Goal: Task Accomplishment & Management: Use online tool/utility

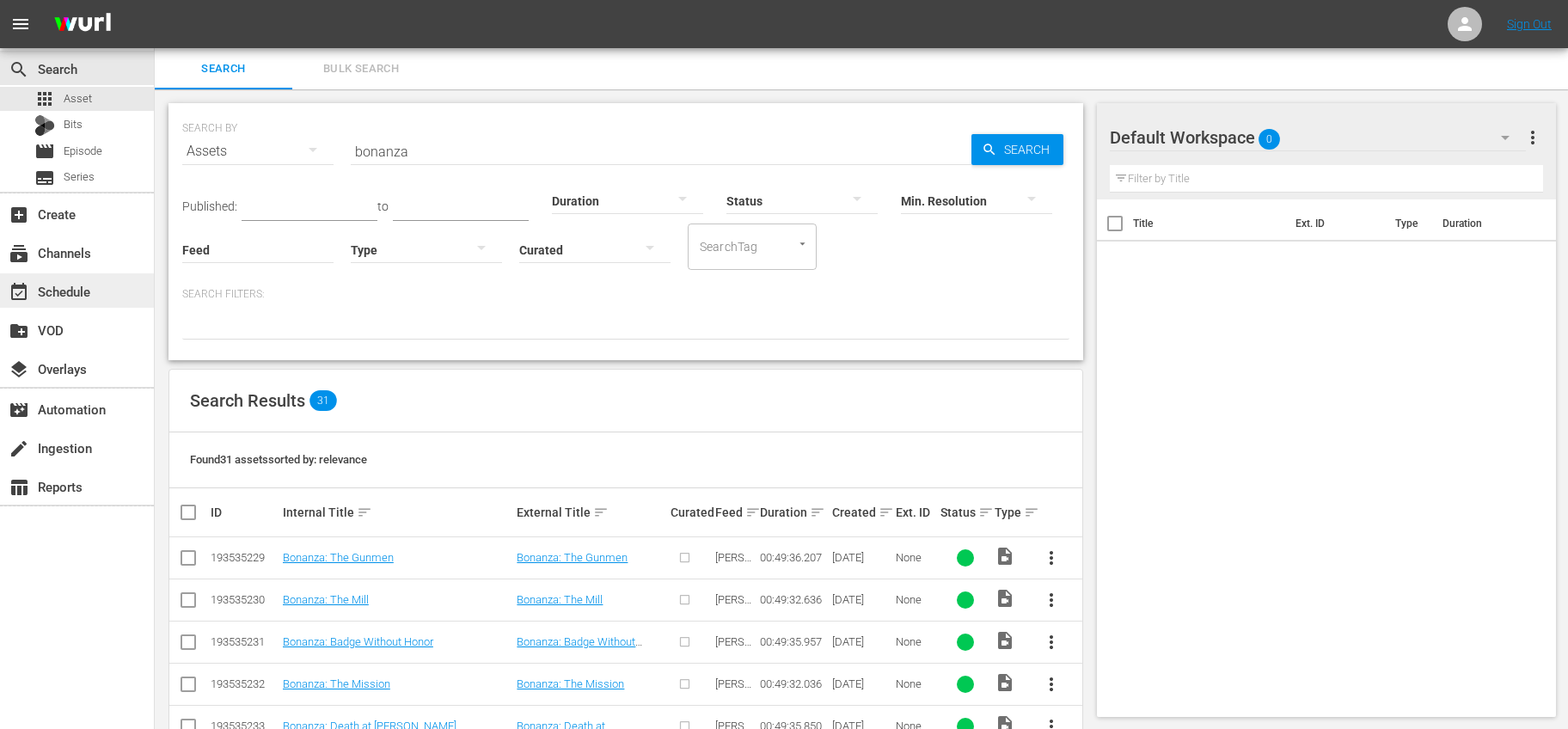
click at [88, 292] on div "event_available Schedule" at bounding box center [48, 288] width 97 height 16
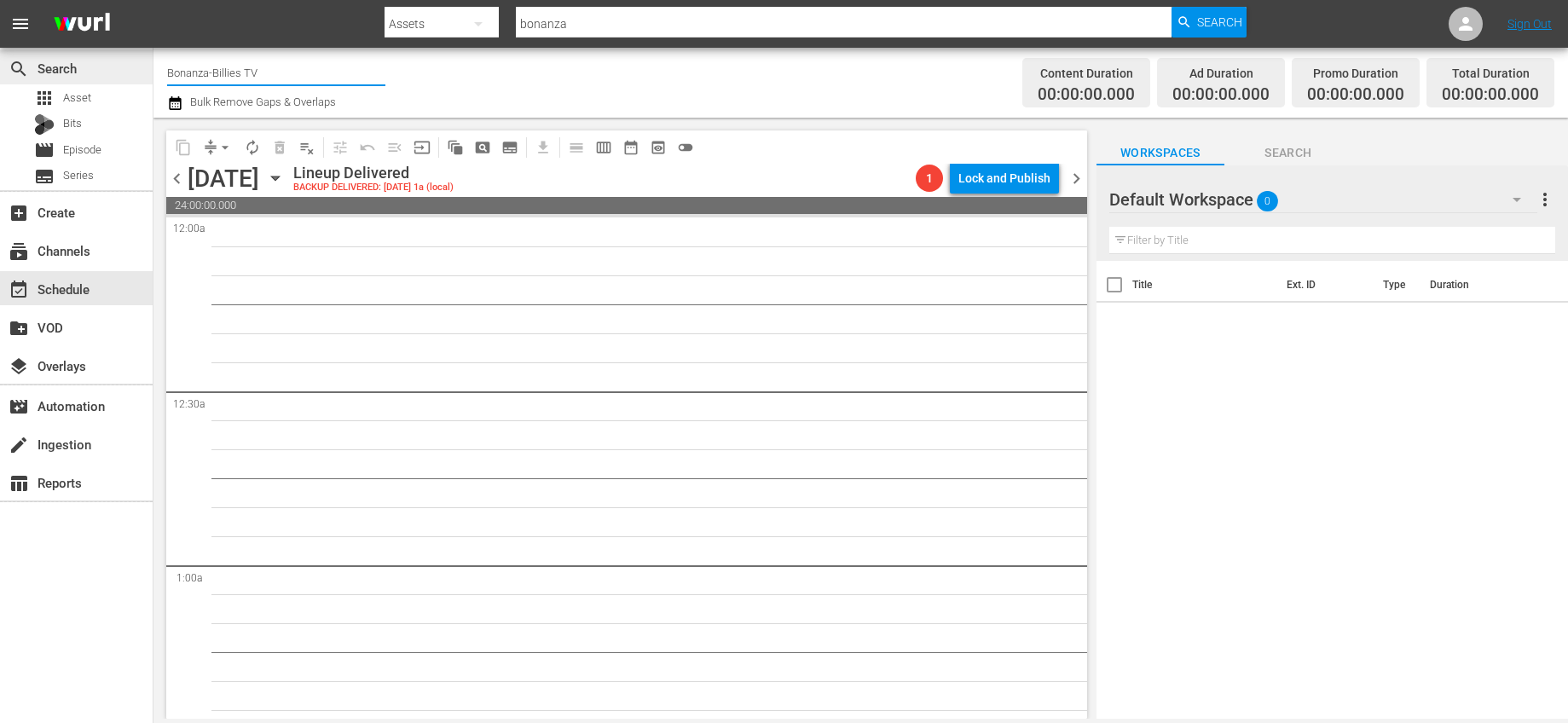
drag, startPoint x: 317, startPoint y: 74, endPoint x: 83, endPoint y: 50, distance: 235.2
click at [154, 0] on div "search Search apps Asset Bits movie Episode subtitles Series add_box Create sub…" at bounding box center [860, 0] width 1414 height 0
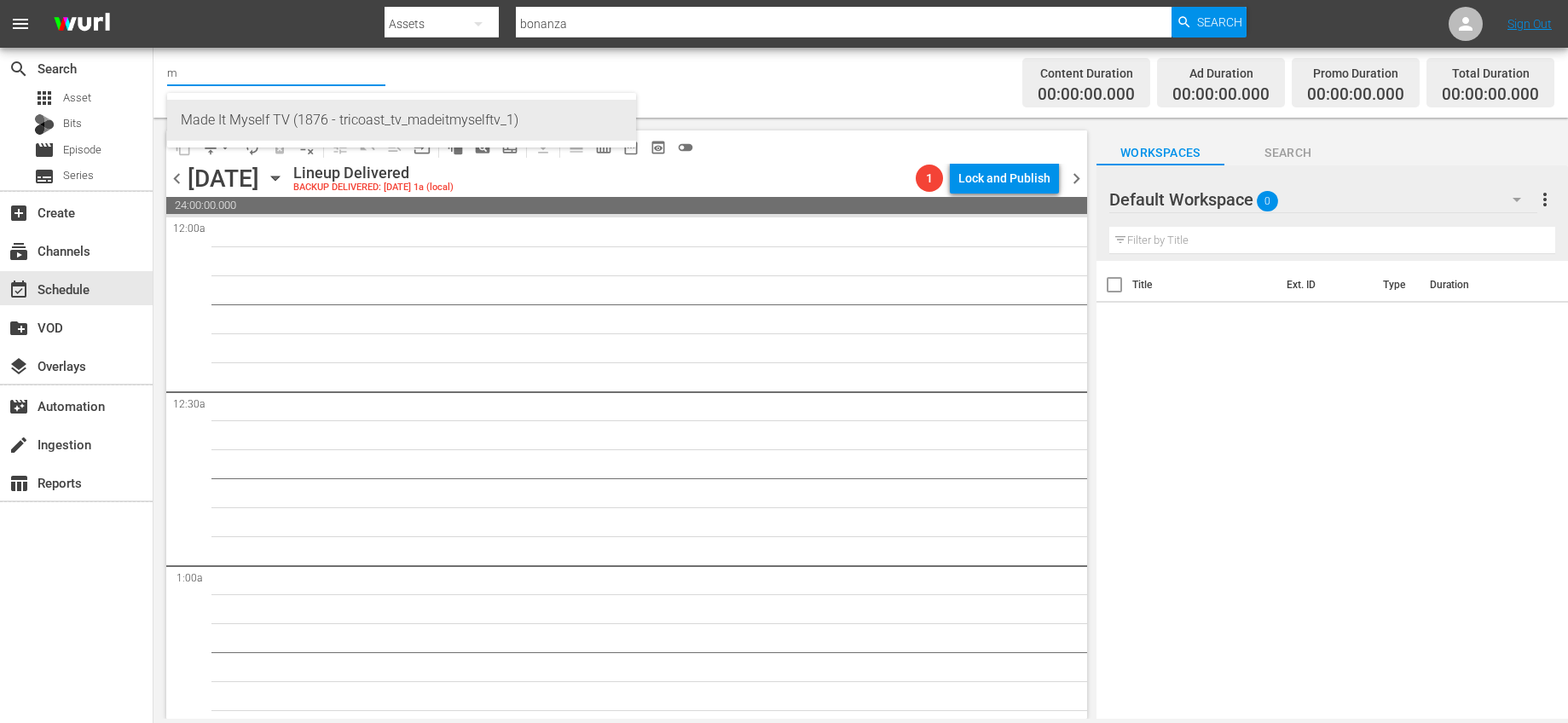
click at [309, 119] on div "Made It Myself TV (1876 - tricoast_tv_madeitmyselftv_1)" at bounding box center [401, 120] width 442 height 41
type input "Made It Myself TV (1876 - tricoast_tv_madeitmyselftv_1)"
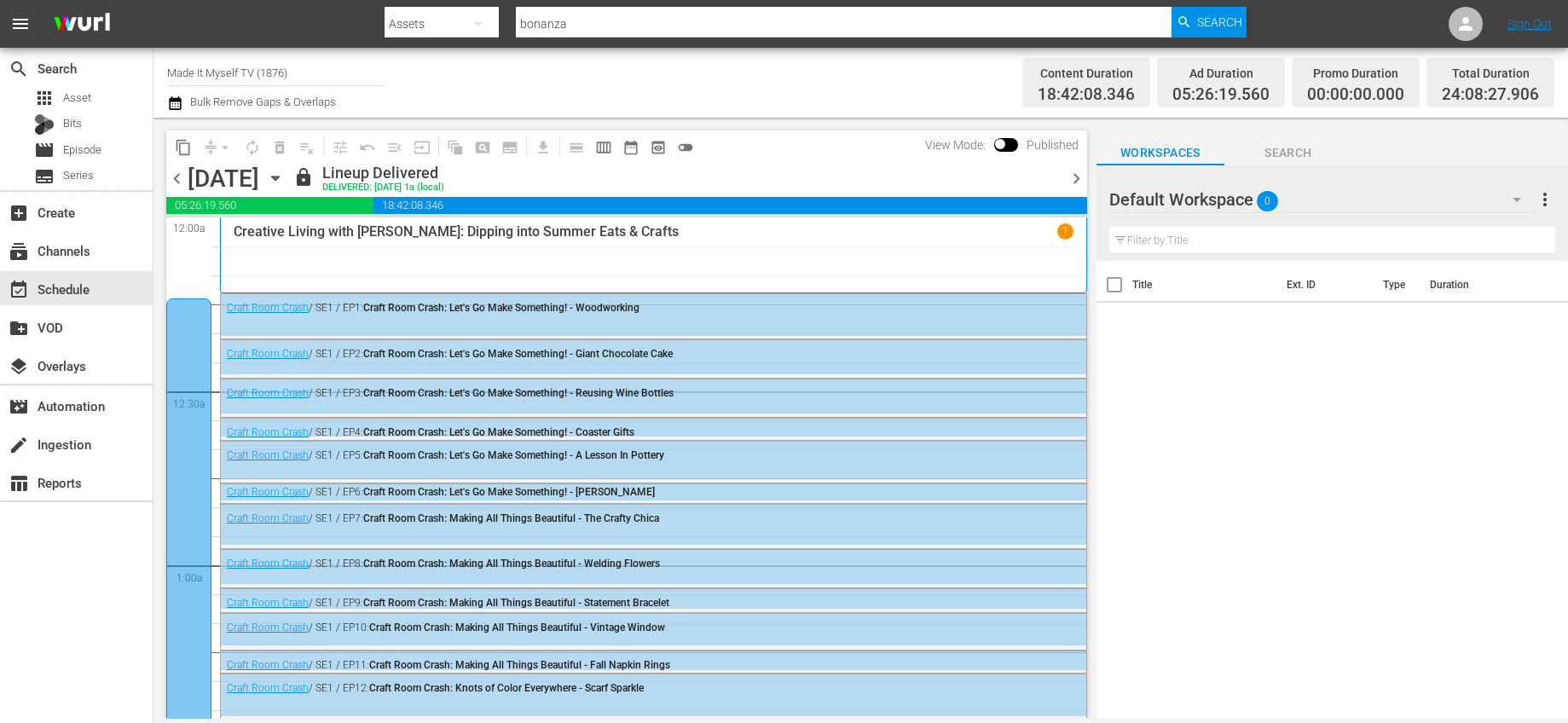
click at [1072, 171] on span "chevron_right" at bounding box center [1076, 179] width 21 height 21
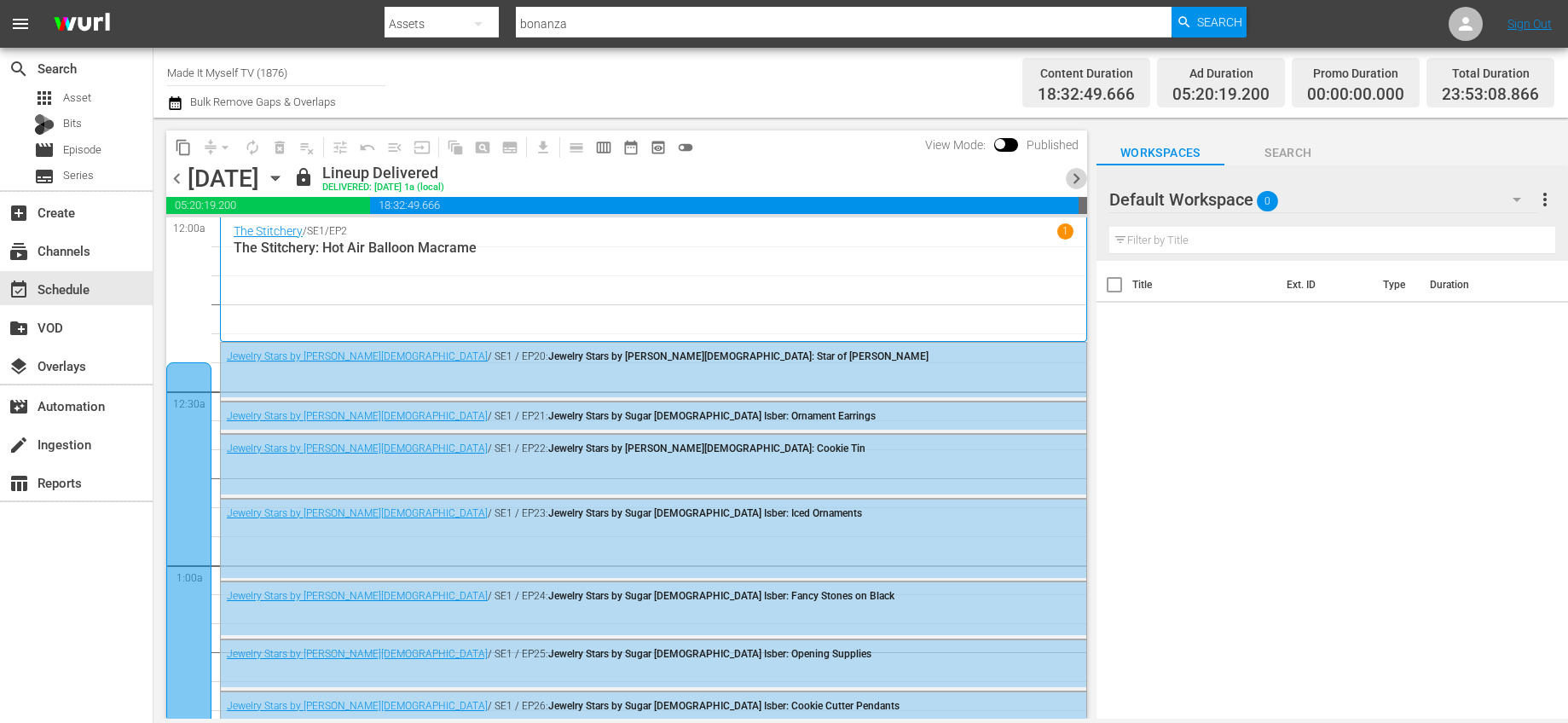
click at [1074, 177] on span "chevron_right" at bounding box center [1076, 179] width 21 height 21
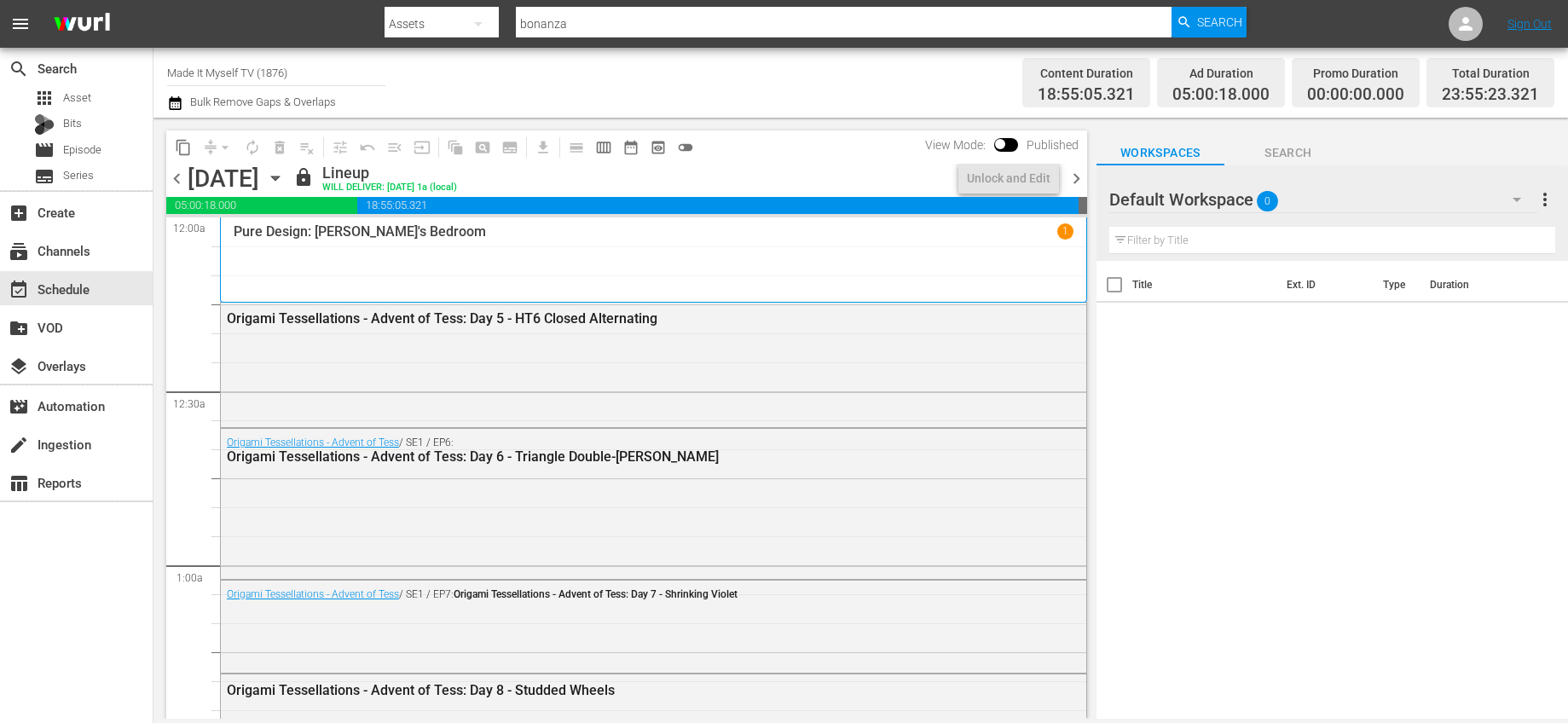
click at [1074, 177] on span "chevron_right" at bounding box center [1076, 179] width 21 height 21
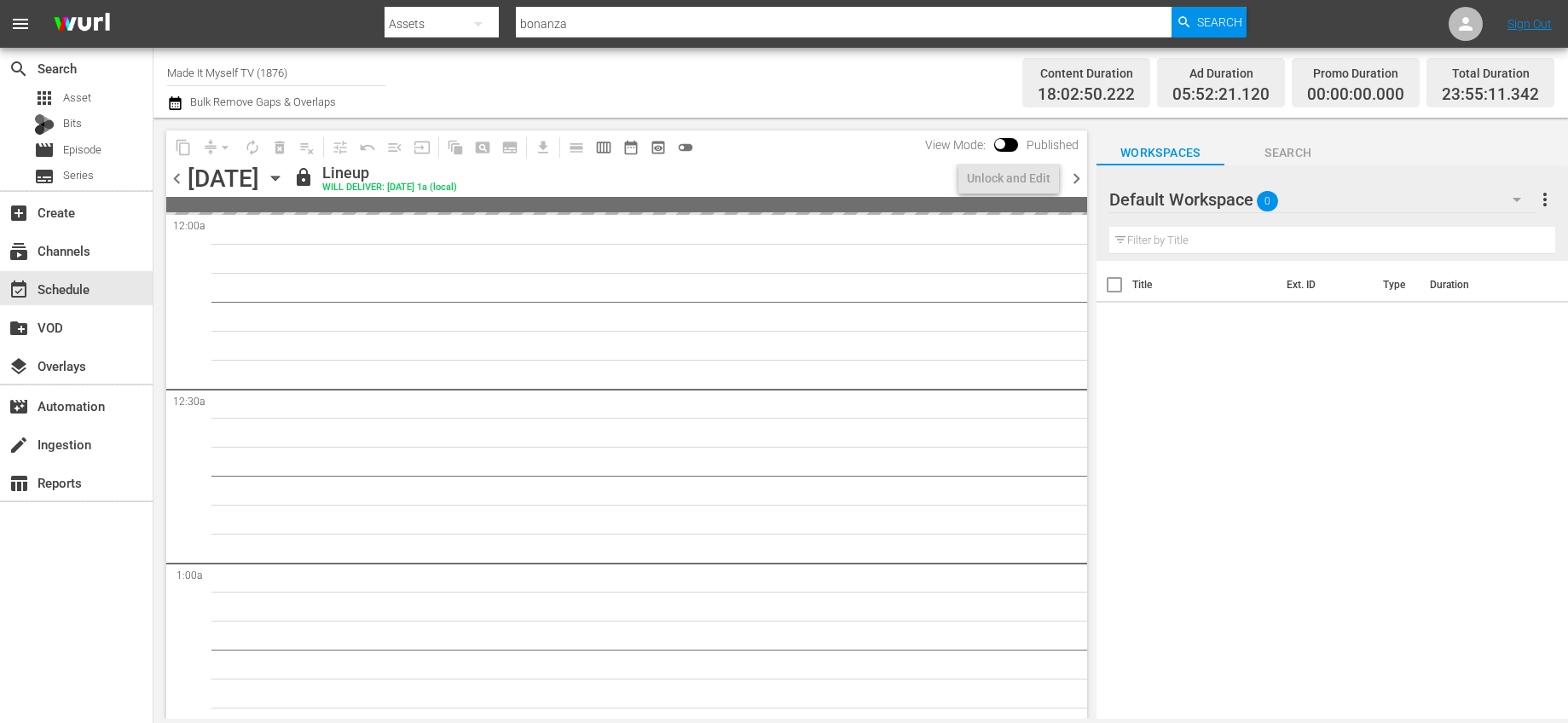
click at [278, 179] on icon "button" at bounding box center [275, 179] width 8 height 4
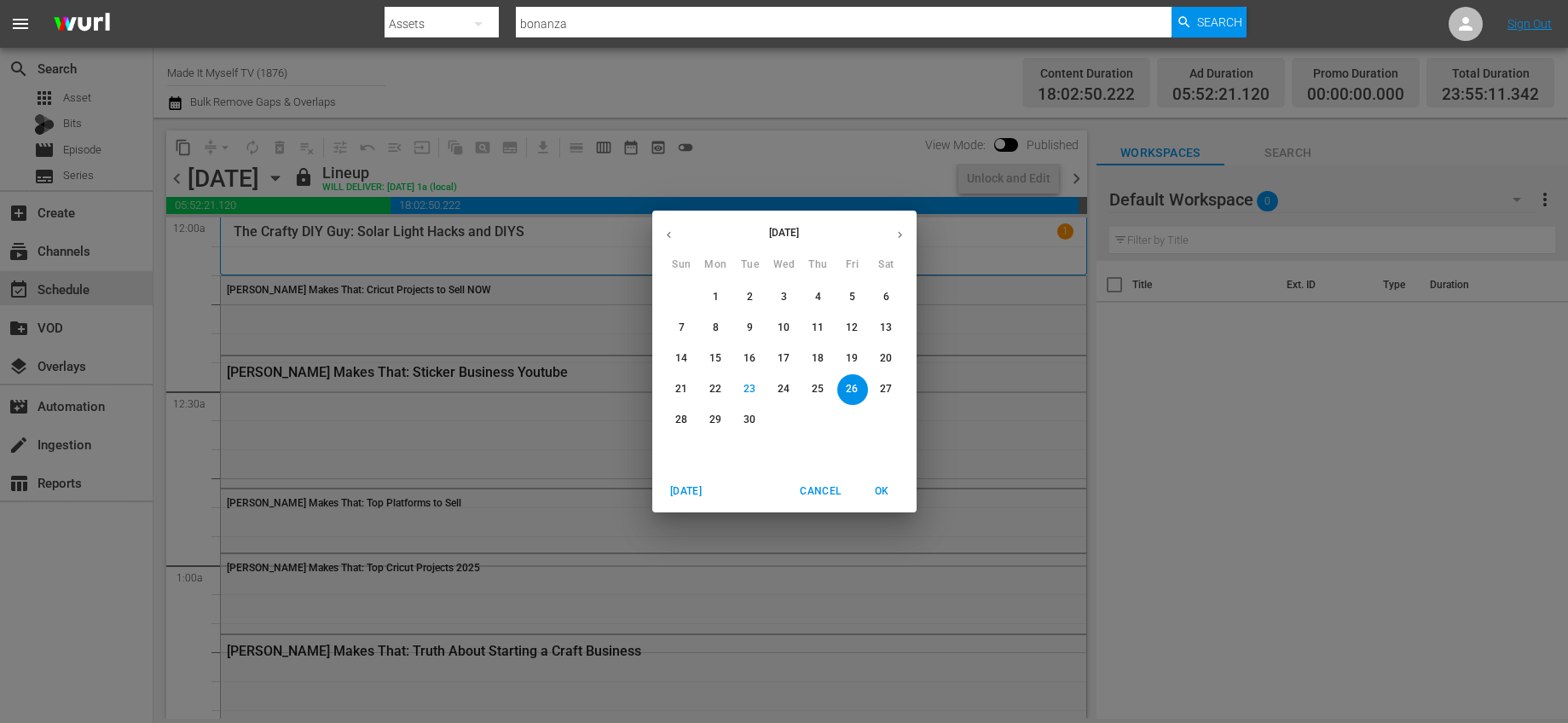
click at [894, 235] on icon "button" at bounding box center [899, 234] width 13 height 13
click at [789, 292] on span "1" at bounding box center [784, 297] width 31 height 14
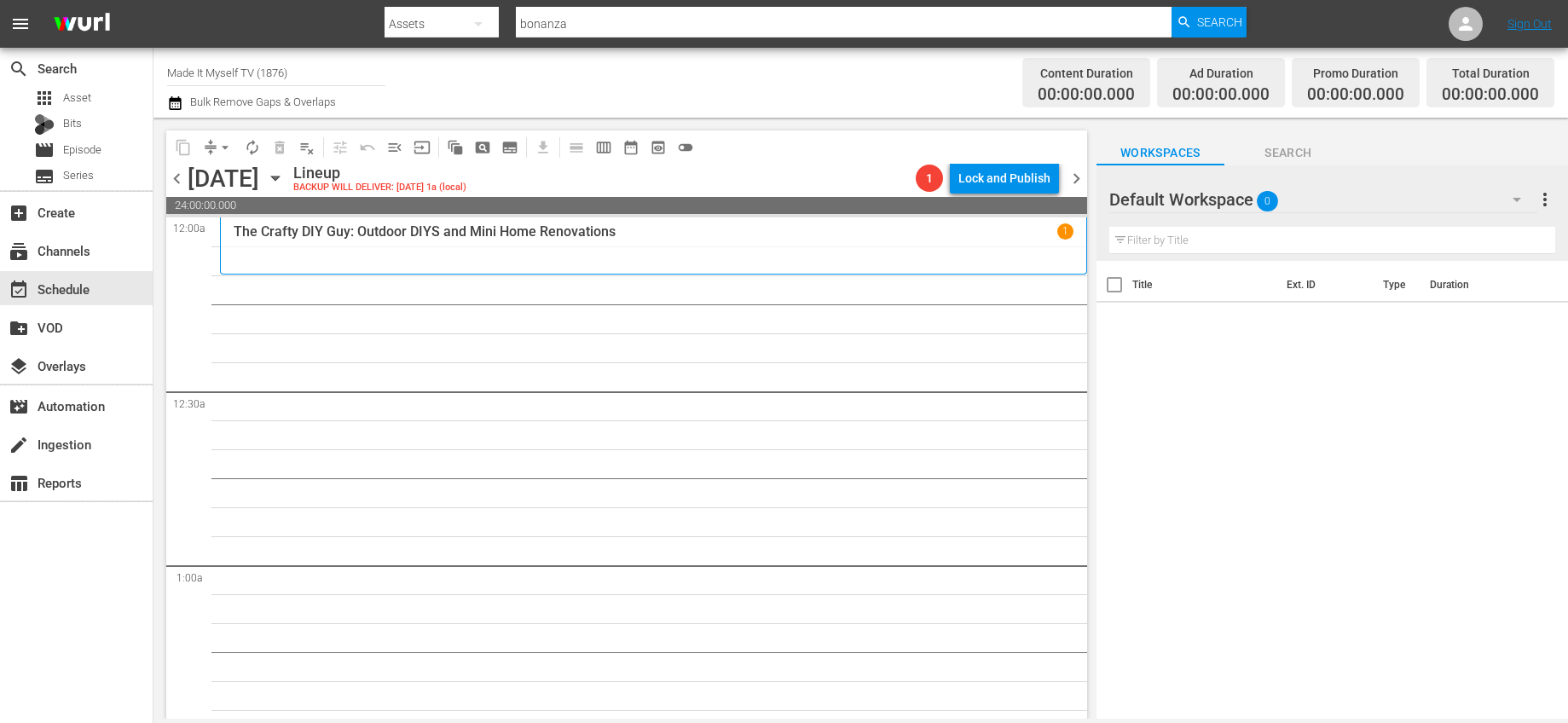
click at [172, 180] on span "chevron_left" at bounding box center [177, 179] width 21 height 21
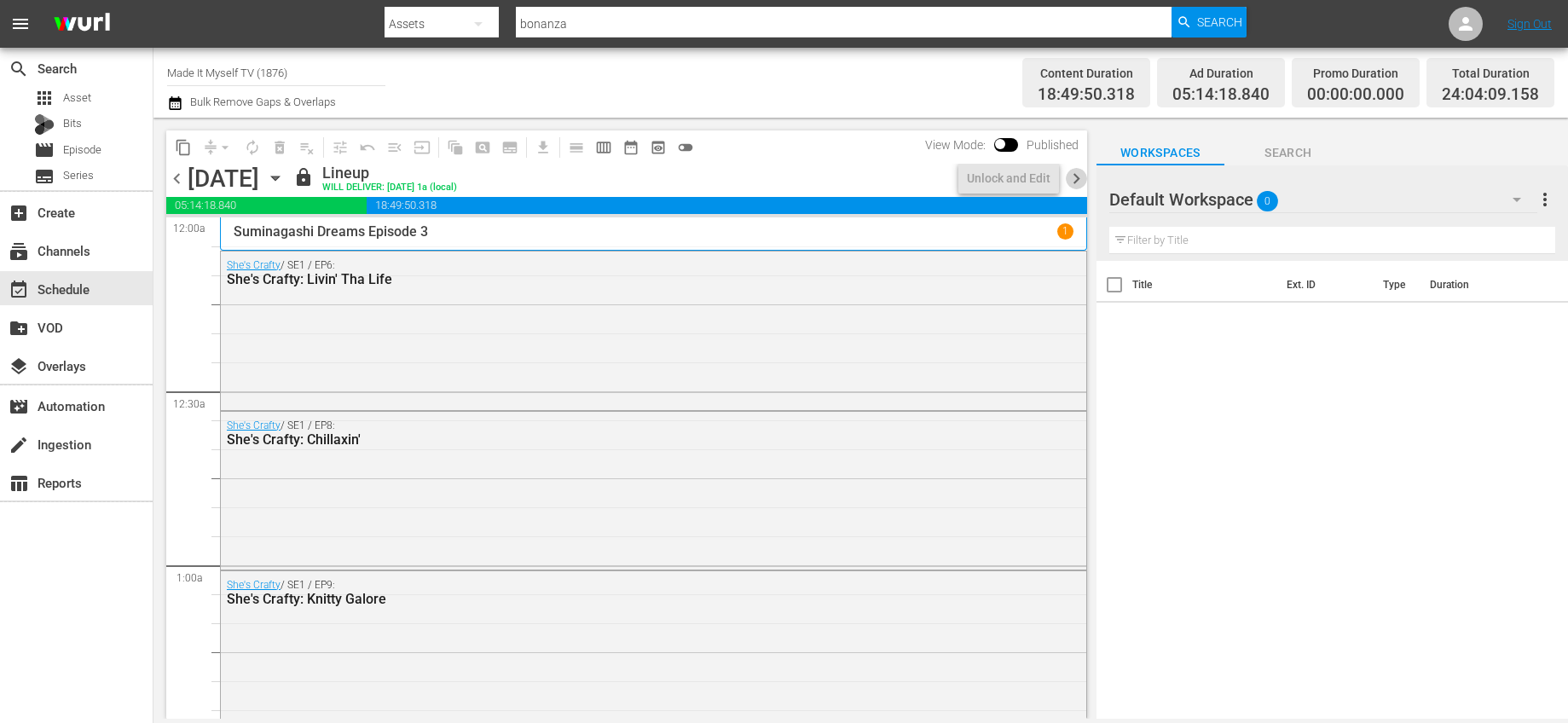
click at [1069, 179] on span "chevron_right" at bounding box center [1076, 179] width 21 height 21
